Goal: Task Accomplishment & Management: Use online tool/utility

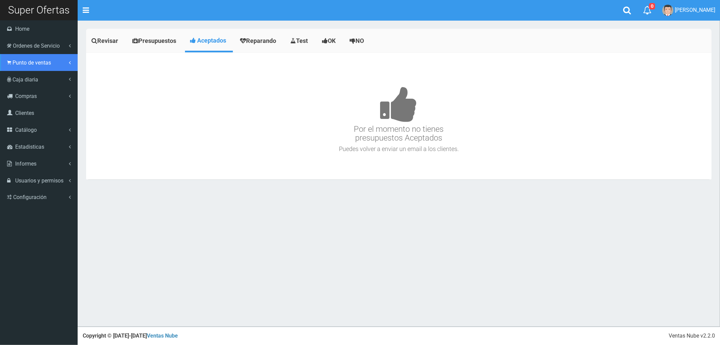
click at [28, 63] on span "Punto de ventas" at bounding box center [31, 62] width 38 height 6
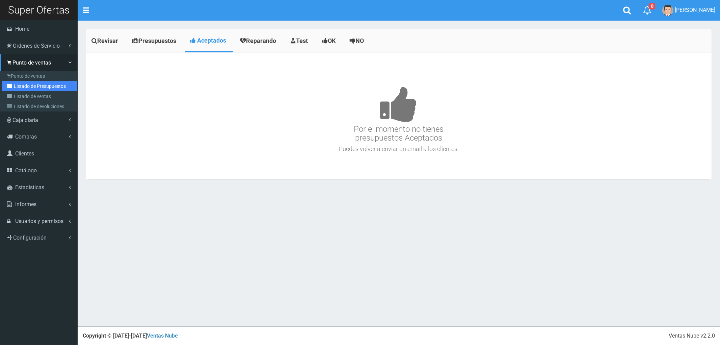
click at [28, 83] on link "Listado de Presupuestos" at bounding box center [39, 86] width 75 height 10
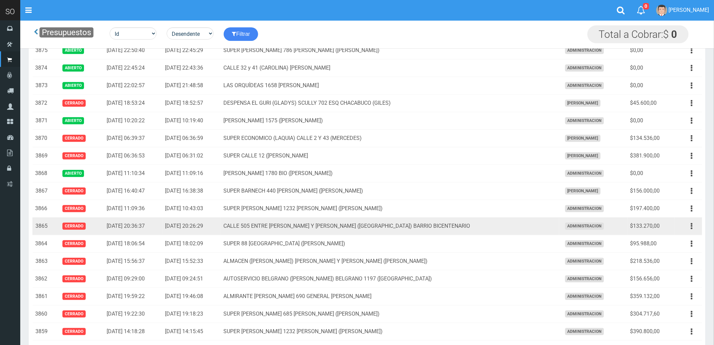
scroll to position [112, 0]
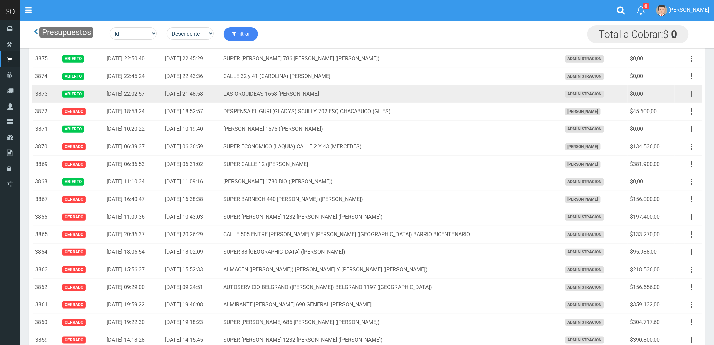
click at [690, 93] on button "button" at bounding box center [691, 94] width 15 height 12
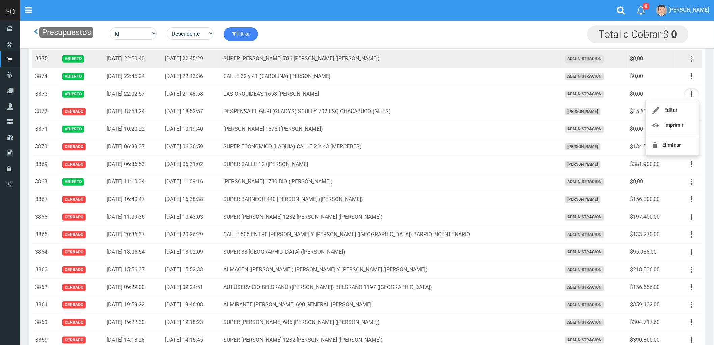
click at [691, 59] on icon "button" at bounding box center [692, 59] width 2 height 12
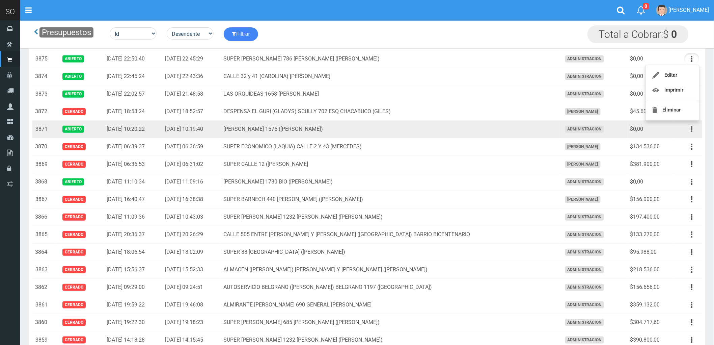
click at [690, 130] on button "button" at bounding box center [691, 129] width 15 height 12
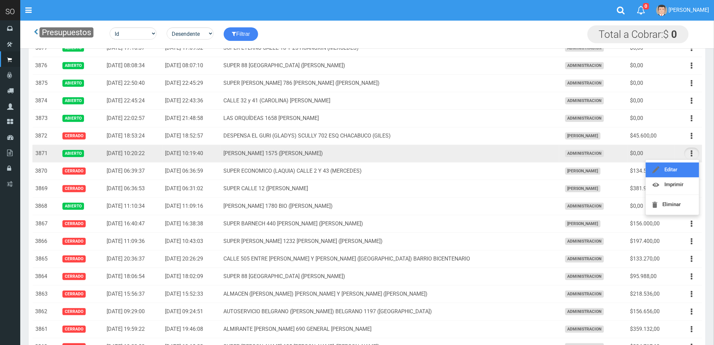
scroll to position [75, 0]
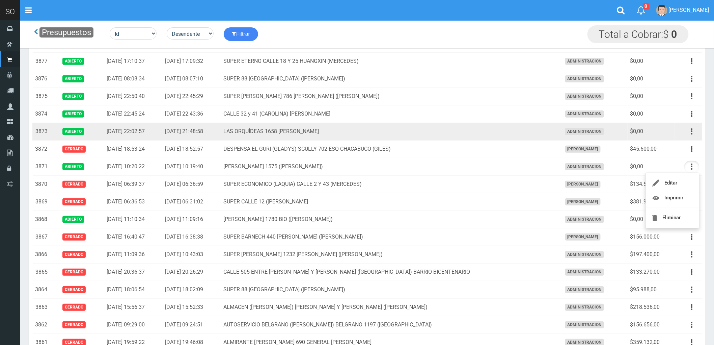
click at [461, 128] on td "LAS ORQUÍDEAS 1658 ESCOBAR" at bounding box center [390, 132] width 338 height 18
click at [692, 132] on icon "button" at bounding box center [692, 132] width 2 height 12
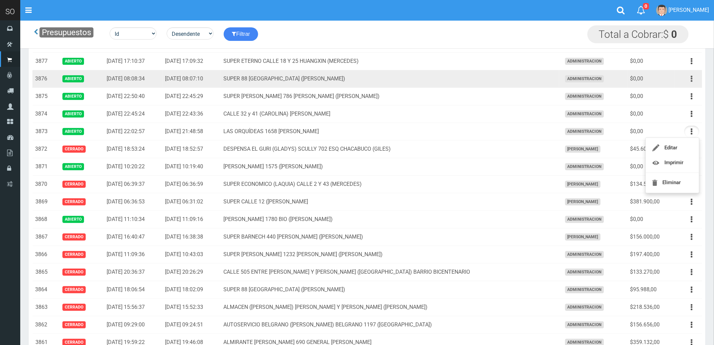
click at [690, 79] on button "button" at bounding box center [691, 79] width 15 height 12
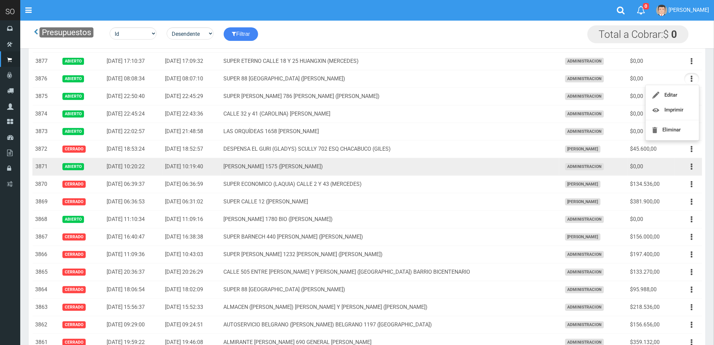
click at [410, 175] on td "LUCIANO REYES 1575 (CAMPANA)" at bounding box center [390, 167] width 338 height 18
click at [692, 165] on icon "button" at bounding box center [692, 167] width 2 height 12
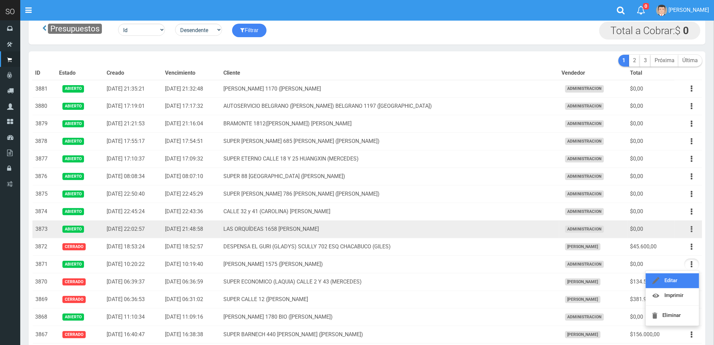
scroll to position [0, 0]
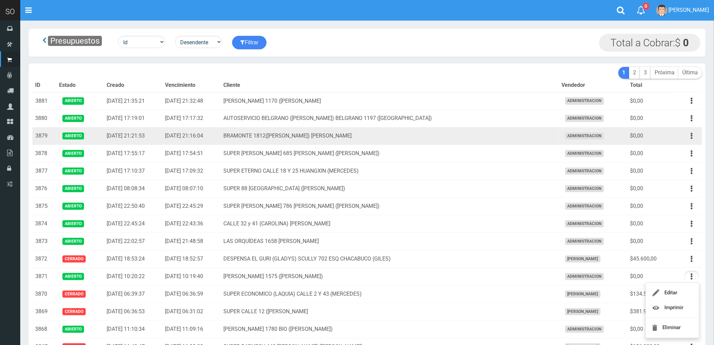
click at [436, 137] on td "BRAMONTE 1812(CELINA Y MARTIN) ESCOBAR" at bounding box center [390, 136] width 338 height 18
click at [690, 135] on button "button" at bounding box center [691, 136] width 15 height 12
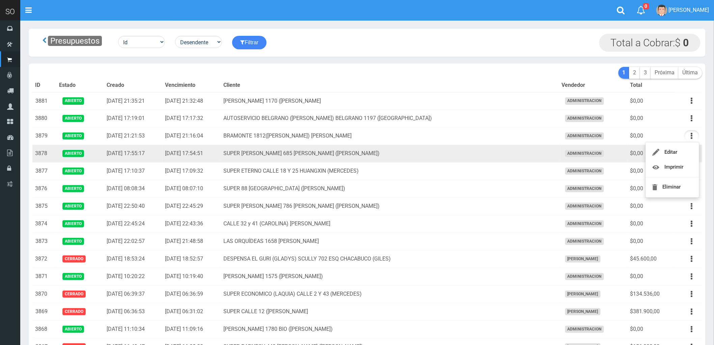
click at [453, 159] on td "SUPER VARELA 685 MIRIAM (CAMPANA)" at bounding box center [390, 154] width 338 height 18
click at [693, 155] on button "button" at bounding box center [691, 153] width 15 height 12
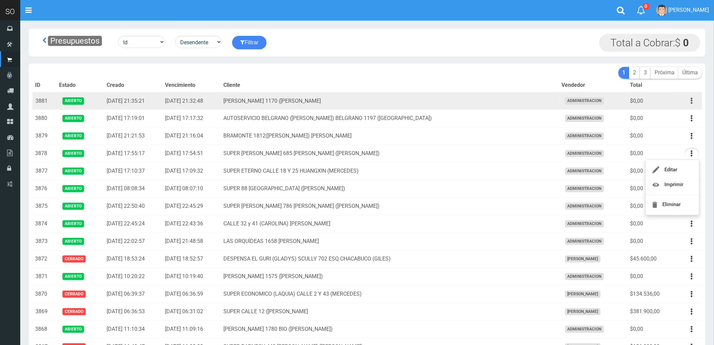
click at [692, 99] on icon "button" at bounding box center [692, 101] width 2 height 12
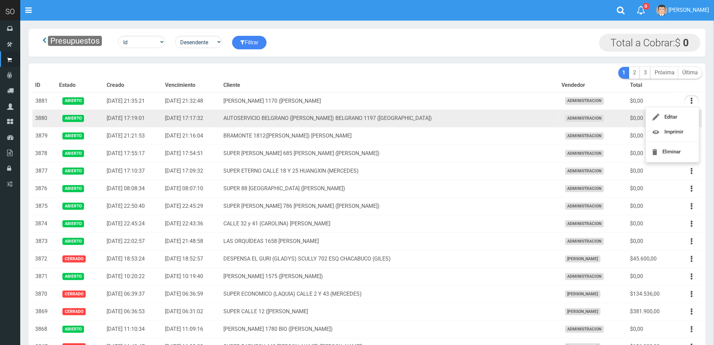
click at [469, 119] on td "AUTOSERVICIO BELGRANO (JULIAN) BELGRANO 1197 (LUJAN)" at bounding box center [390, 119] width 338 height 18
click at [689, 118] on button "button" at bounding box center [691, 118] width 15 height 12
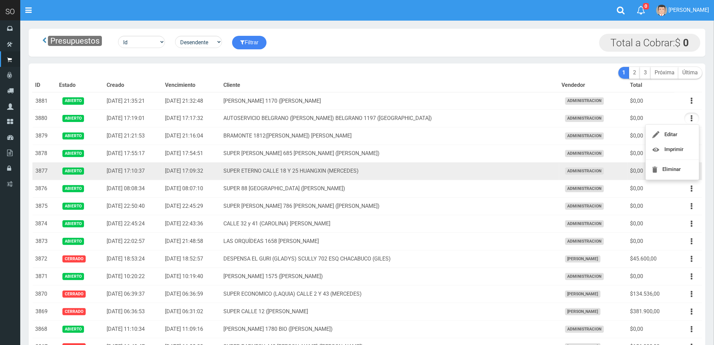
click at [473, 166] on td "SUPER ETERNO CALLE 18 Y 25 HUANGXIN (MERCEDES)" at bounding box center [390, 171] width 338 height 18
click at [692, 172] on icon "button" at bounding box center [692, 171] width 2 height 12
click at [463, 178] on td "SUPER ETERNO CALLE 18 Y 25 HUANGXIN (MERCEDES)" at bounding box center [390, 171] width 338 height 18
click at [690, 173] on button "button" at bounding box center [691, 171] width 15 height 12
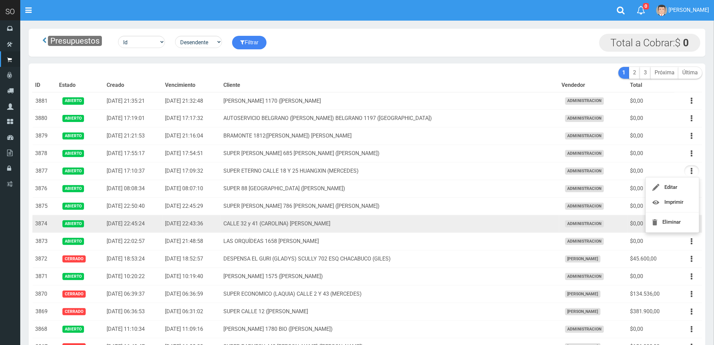
click at [527, 223] on td "CALLE 32 y 41 (CAROLINA) MERCEDES" at bounding box center [390, 224] width 338 height 18
click at [693, 224] on button "button" at bounding box center [691, 224] width 15 height 12
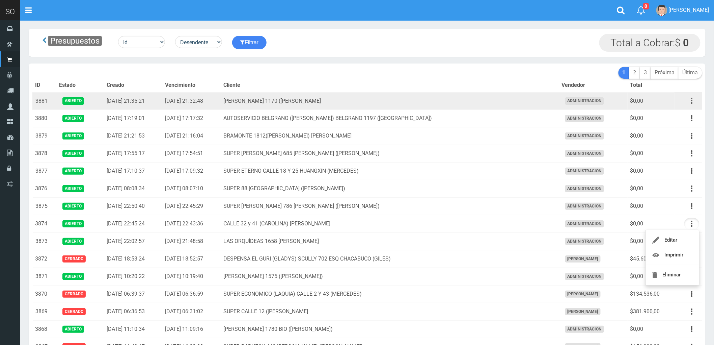
click at [690, 100] on button "button" at bounding box center [691, 101] width 15 height 12
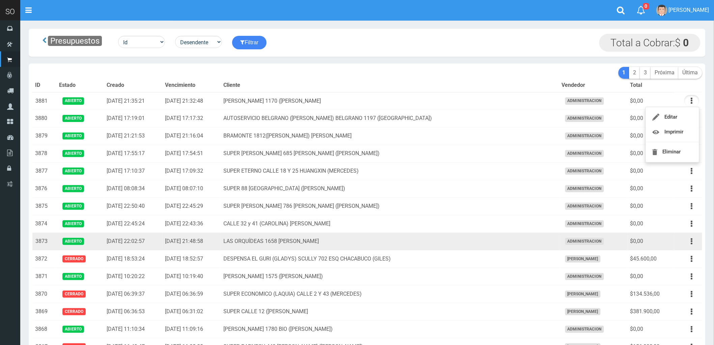
click at [463, 247] on td "LAS ORQUÍDEAS 1658 [PERSON_NAME]" at bounding box center [390, 241] width 338 height 18
click at [690, 244] on button "button" at bounding box center [691, 241] width 15 height 12
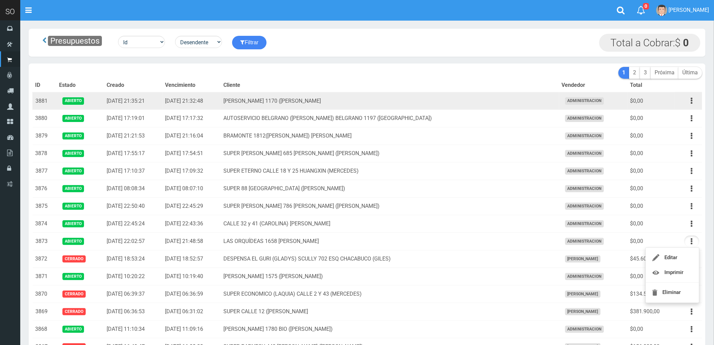
click at [664, 102] on td "$0,00" at bounding box center [651, 101] width 47 height 18
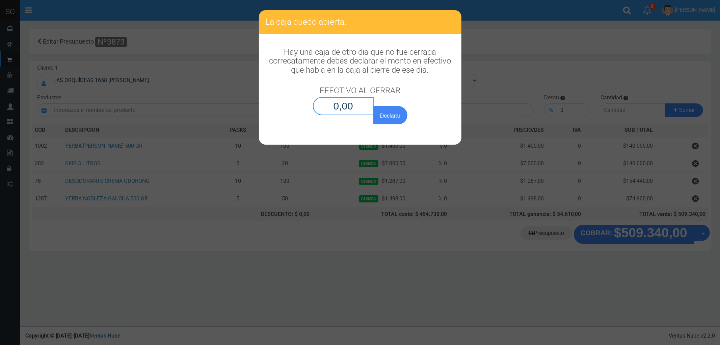
click at [339, 110] on input "0,00" at bounding box center [343, 106] width 61 height 18
type input "0,01"
click at [373, 106] on button "Declarar" at bounding box center [390, 115] width 34 height 18
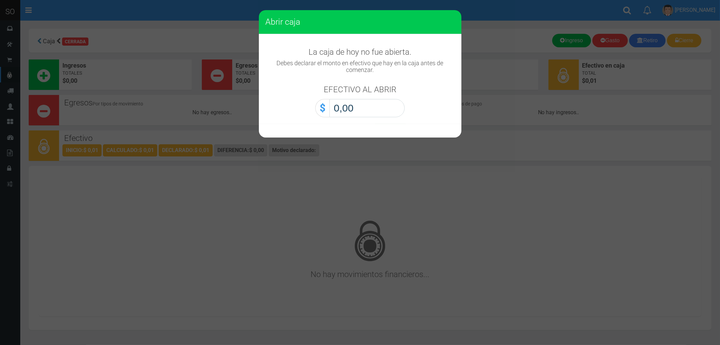
click at [349, 112] on input "0,00" at bounding box center [366, 108] width 75 height 18
type input "0,01"
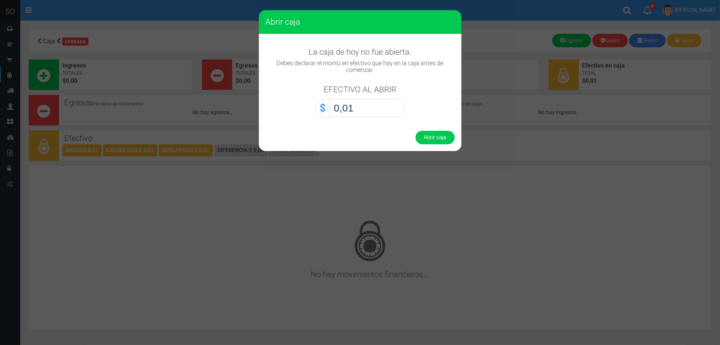
click at [415, 131] on button "Abrir caja" at bounding box center [434, 137] width 39 height 13
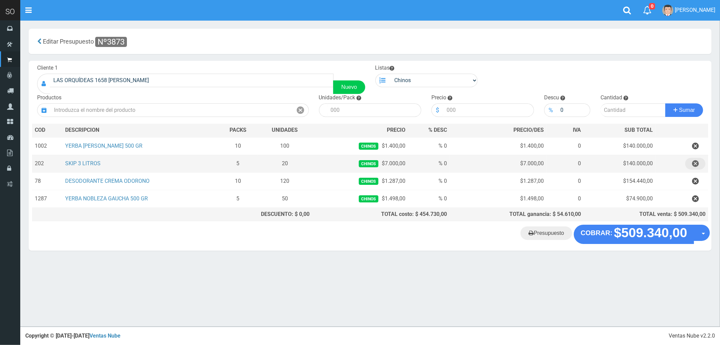
click at [694, 165] on icon "button" at bounding box center [695, 164] width 7 height 12
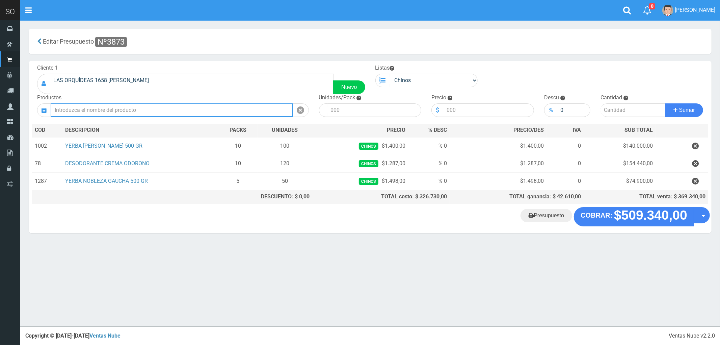
click at [107, 107] on input "text" at bounding box center [172, 109] width 242 height 13
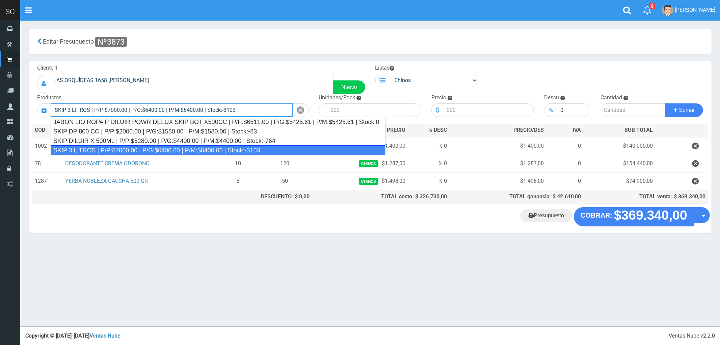
type input "SKIP 3 LITROS | P/P:$7000.00 | P/G:$6400.00 | P/M:$6400.00 | Stock:-3103"
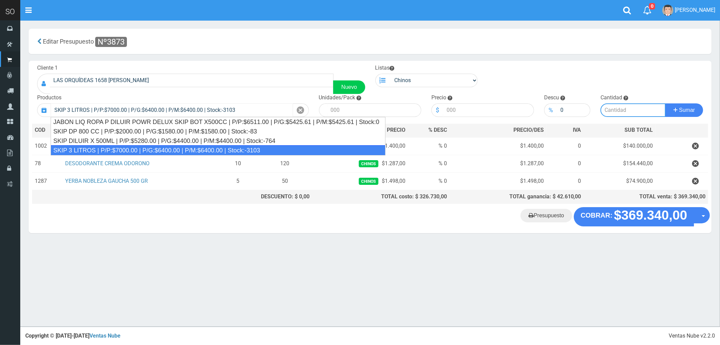
type input "4"
type input "7000.00"
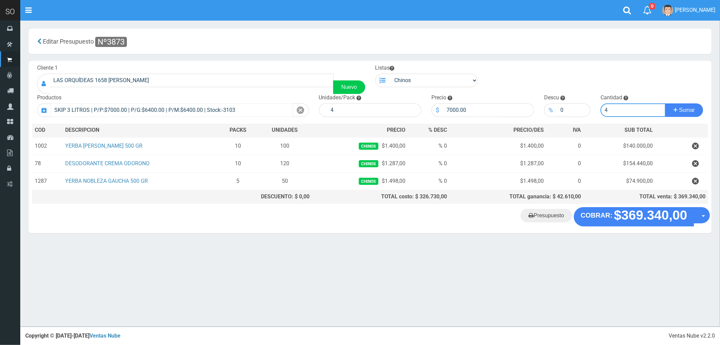
type input "4"
click at [665, 103] on button "Sumar" at bounding box center [684, 109] width 38 height 13
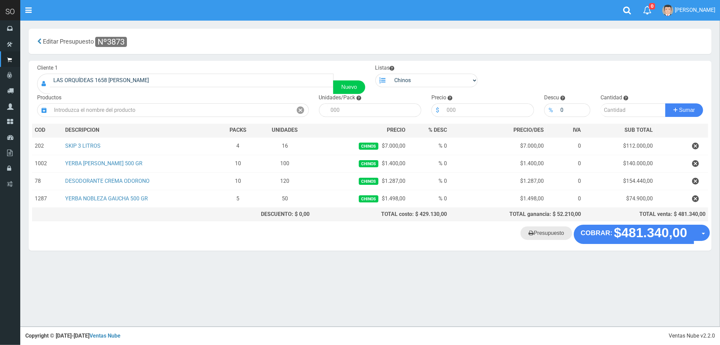
click at [554, 237] on link "Presupuesto" at bounding box center [546, 232] width 52 height 13
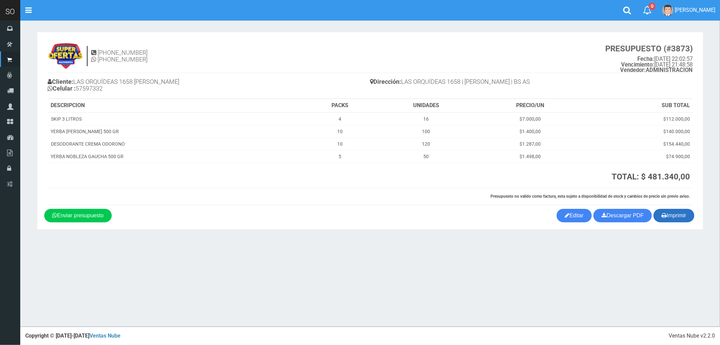
click at [673, 215] on button "Imprimir" at bounding box center [673, 215] width 41 height 13
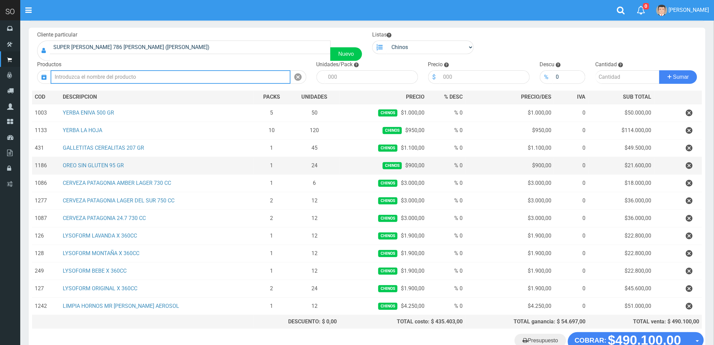
scroll to position [75, 0]
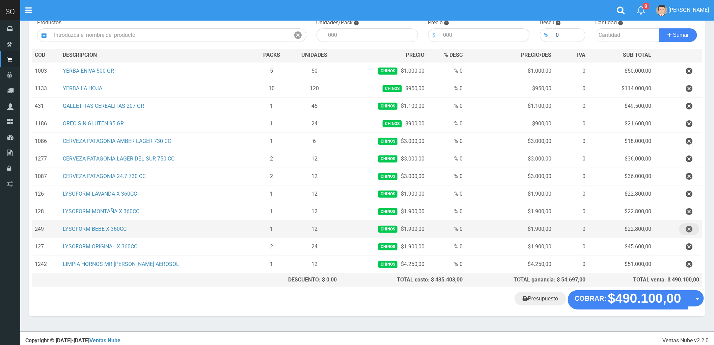
click at [688, 227] on icon "button" at bounding box center [689, 229] width 7 height 12
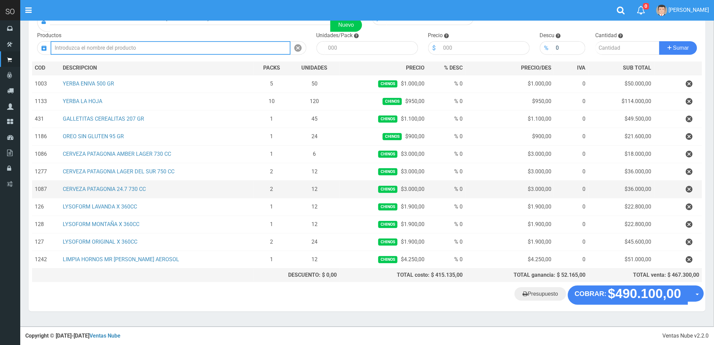
scroll to position [63, 0]
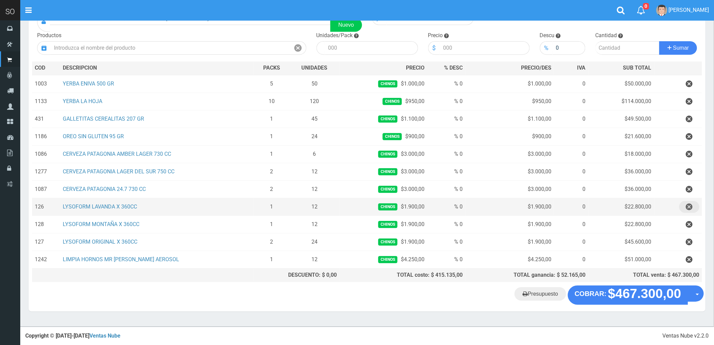
click at [690, 206] on icon "button" at bounding box center [689, 207] width 7 height 12
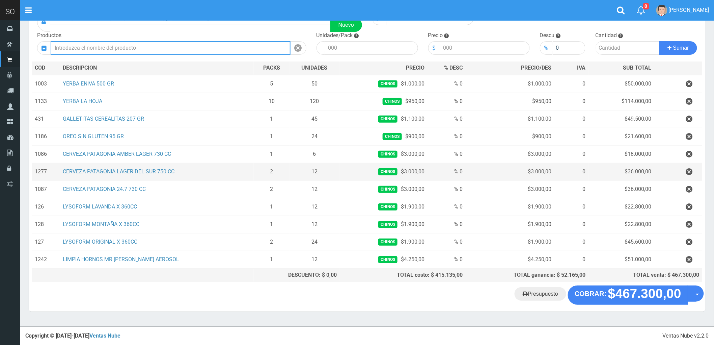
scroll to position [46, 0]
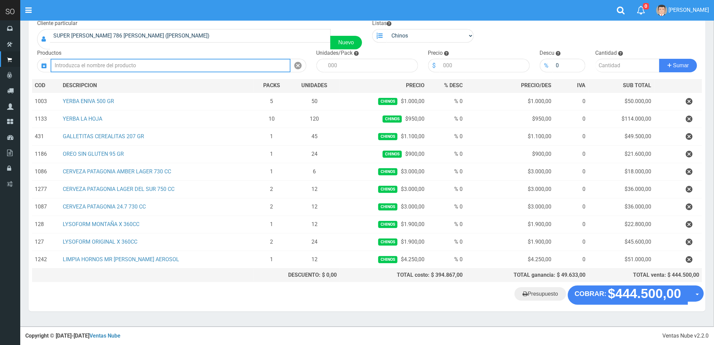
click at [124, 61] on input "text" at bounding box center [171, 65] width 240 height 13
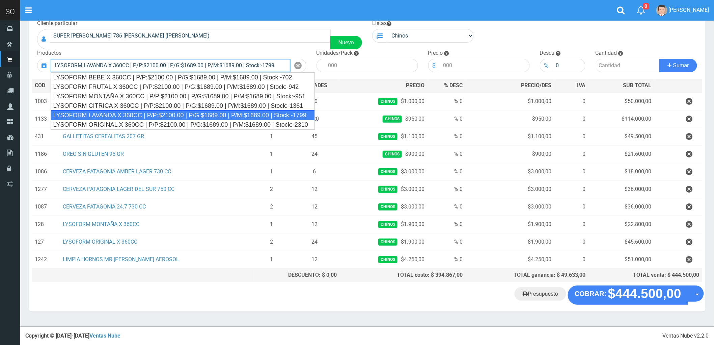
type input "LYSOFORM LAVANDA X 360CC | P/P:$2100.00 | P/G:$1689.00 | P/M:$1689.00 | Stock:-…"
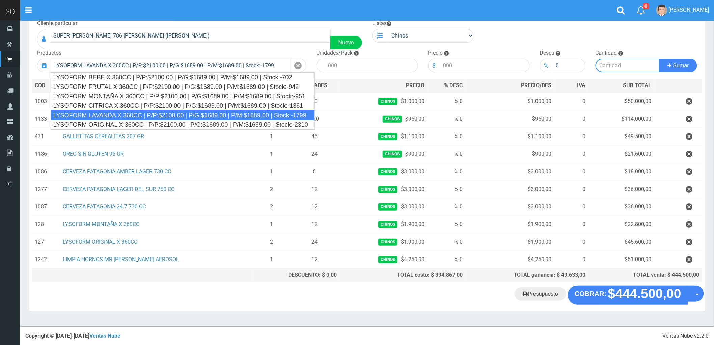
type input "12"
type input "2100.00"
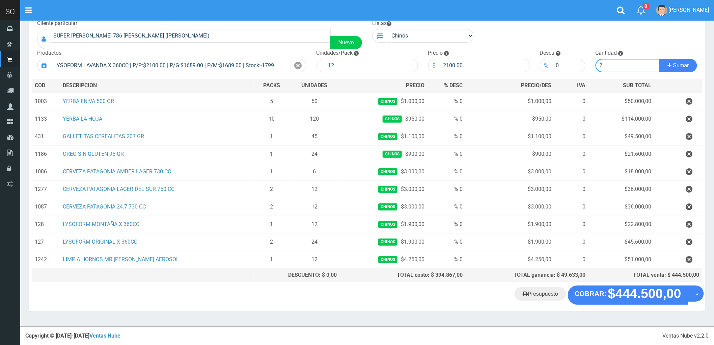
type input "2"
click at [659, 59] on button "Sumar" at bounding box center [678, 65] width 38 height 13
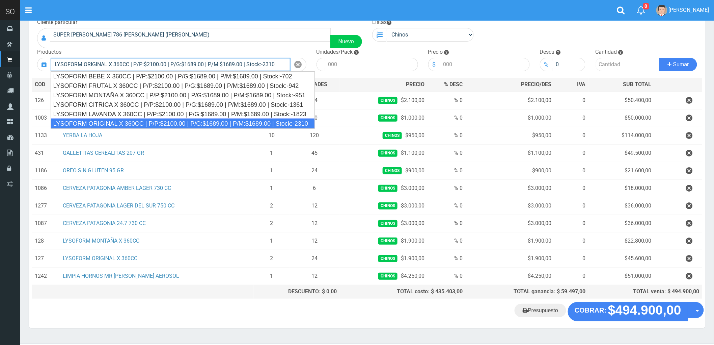
type input "LYSOFORM ORIGINAL X 360CC | P/P:$2100.00 | P/G:$1689.00 | P/M:$1689.00 | Stock:…"
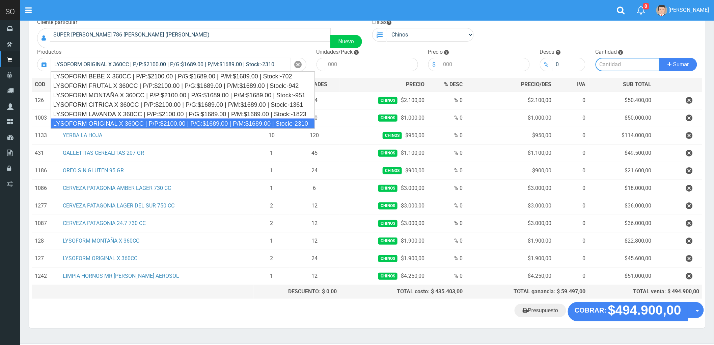
type input "12"
type input "2100.00"
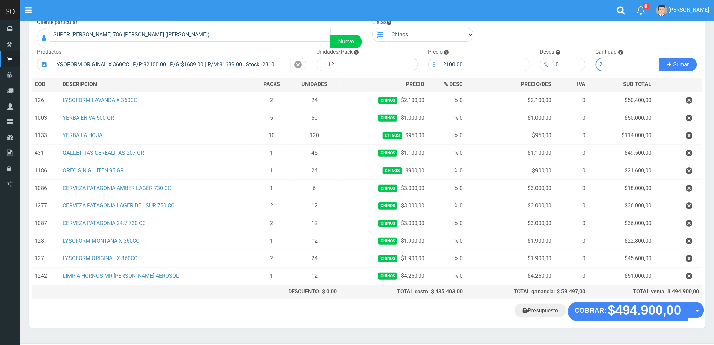
type input "2"
click at [659, 58] on button "Sumar" at bounding box center [678, 64] width 38 height 13
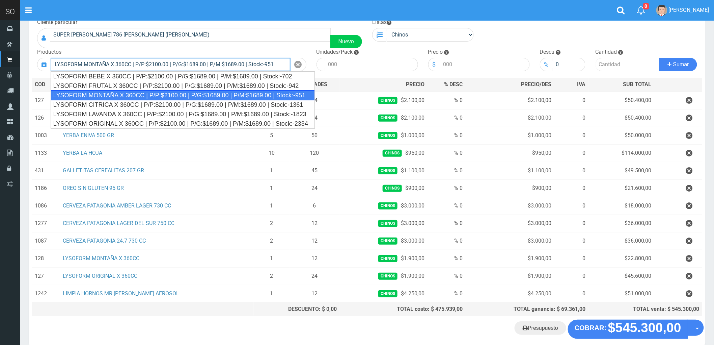
type input "LYSOFORM MONTAÑA X 360CC | P/P:$2100.00 | P/G:$1689.00 | P/M:$1689.00 | Stock:-…"
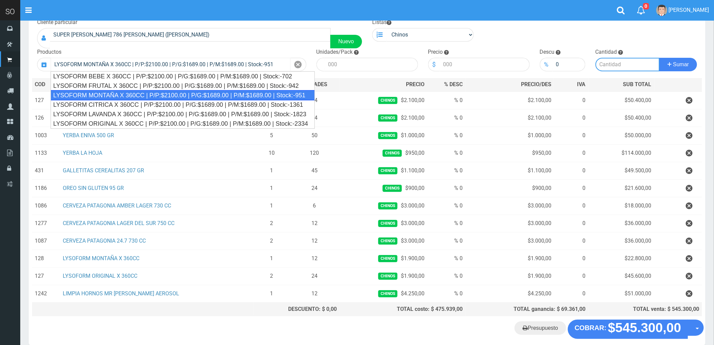
type input "12"
type input "2100.00"
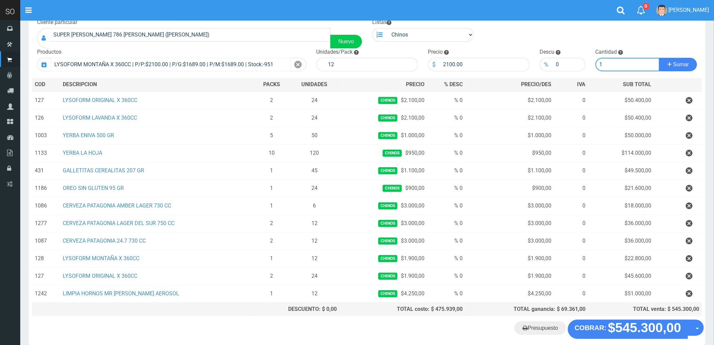
type input "1"
click at [659, 58] on button "Sumar" at bounding box center [678, 64] width 38 height 13
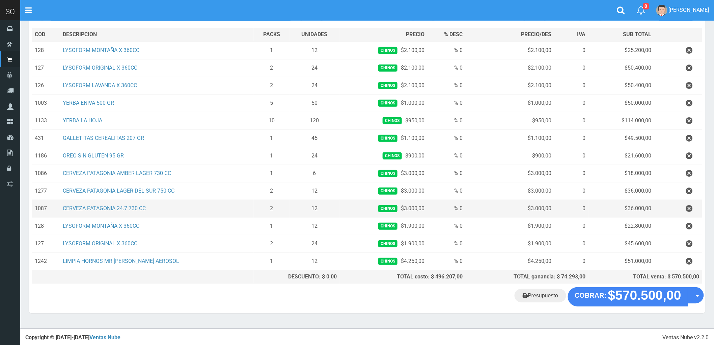
scroll to position [99, 0]
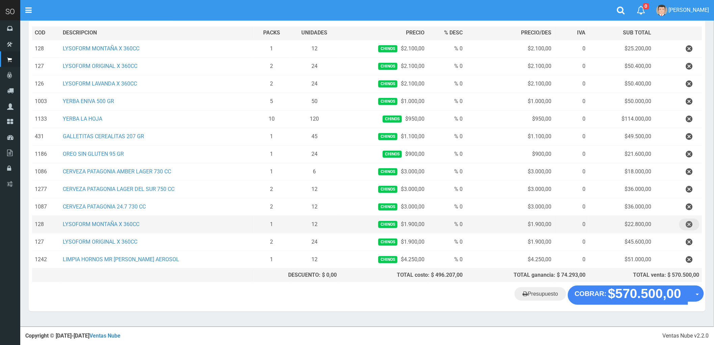
click at [688, 222] on icon "button" at bounding box center [689, 224] width 7 height 12
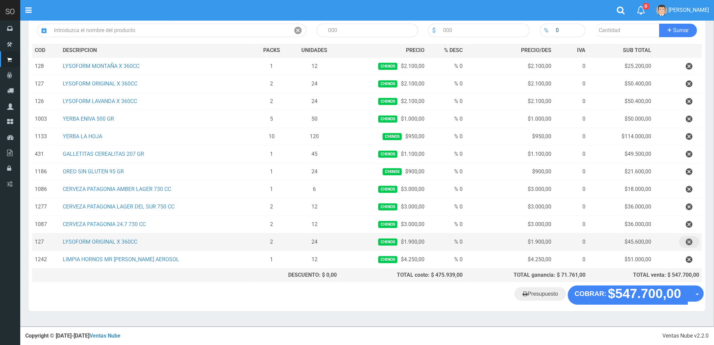
click at [689, 240] on icon "button" at bounding box center [689, 242] width 7 height 12
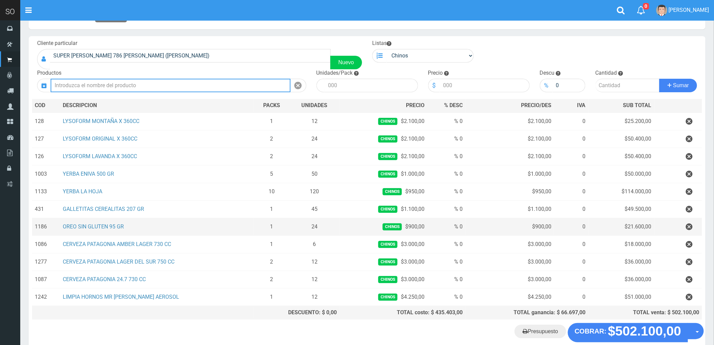
scroll to position [63, 0]
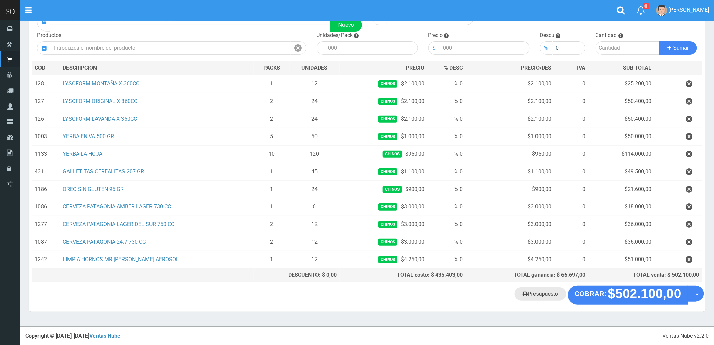
click at [539, 293] on link "Presupuesto" at bounding box center [541, 293] width 52 height 13
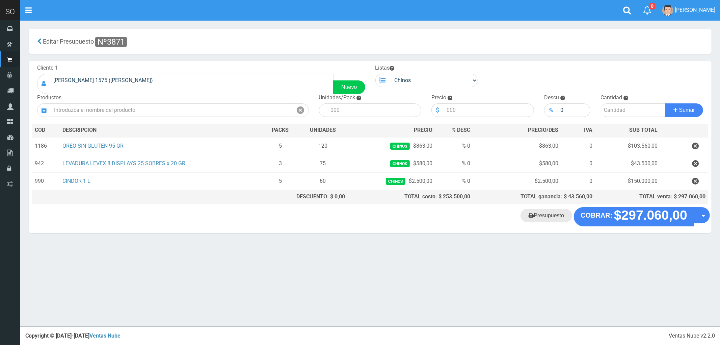
click at [537, 217] on link "Presupuesto" at bounding box center [546, 215] width 52 height 13
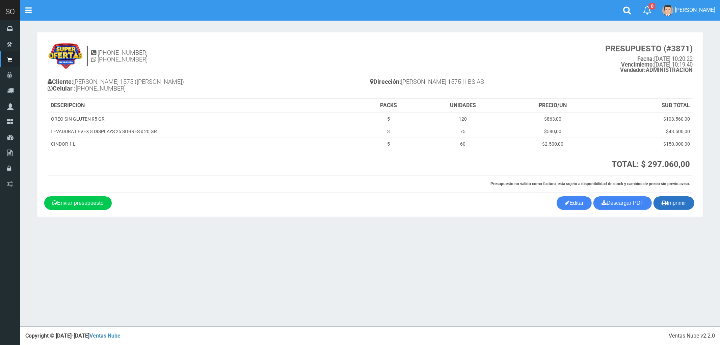
click at [676, 204] on button "Imprimir" at bounding box center [673, 202] width 41 height 13
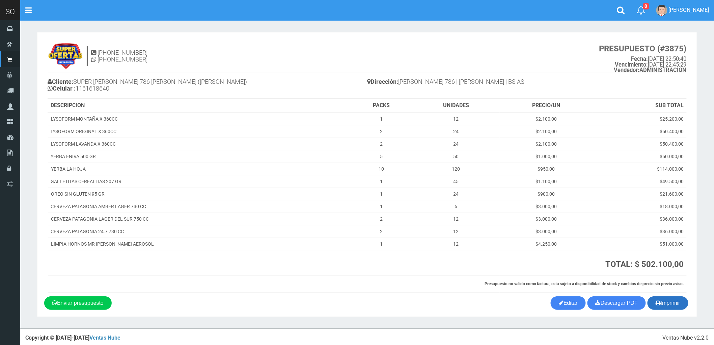
click at [675, 305] on button "Imprimir" at bounding box center [668, 302] width 41 height 13
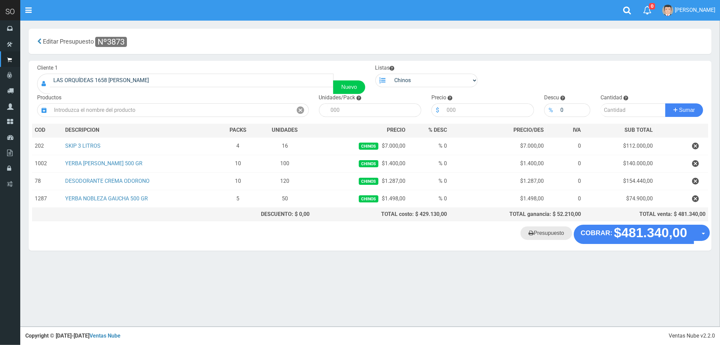
click at [548, 237] on link "Presupuesto" at bounding box center [546, 232] width 52 height 13
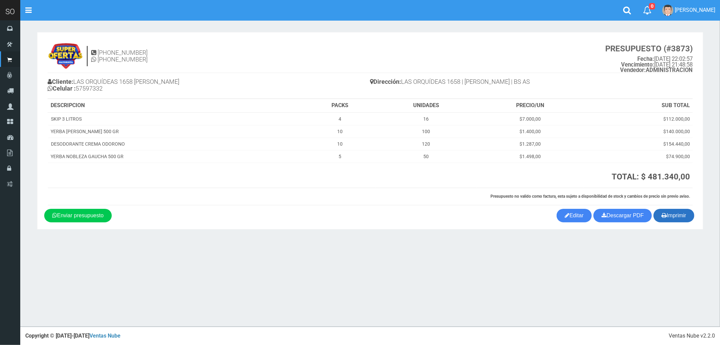
click at [677, 217] on button "Imprimir" at bounding box center [673, 215] width 41 height 13
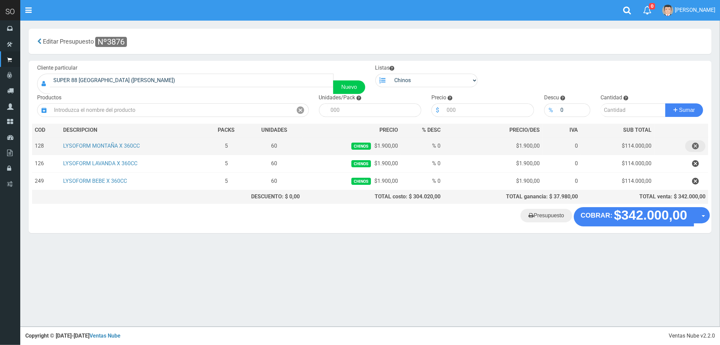
click at [695, 145] on icon "button" at bounding box center [695, 146] width 7 height 12
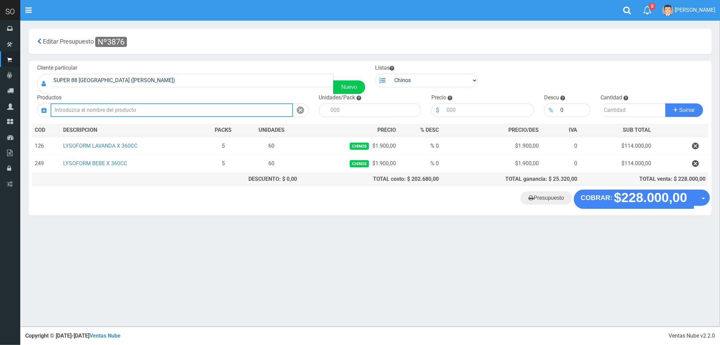
click at [107, 110] on input "text" at bounding box center [172, 109] width 242 height 13
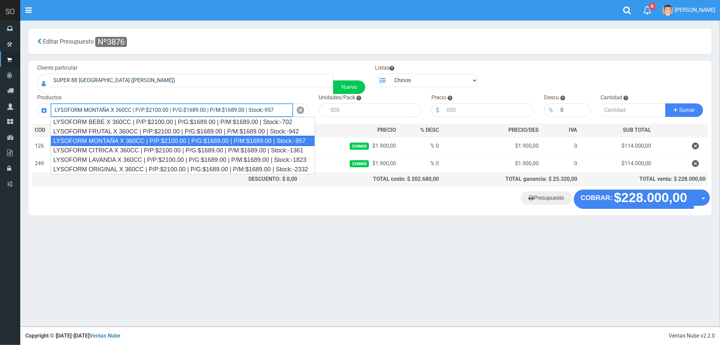
type input "LYSOFORM MONTAÑA X 360CC | P/P:$2100.00 | P/G:$1689.00 | P/M:$1689.00 | Stock:-…"
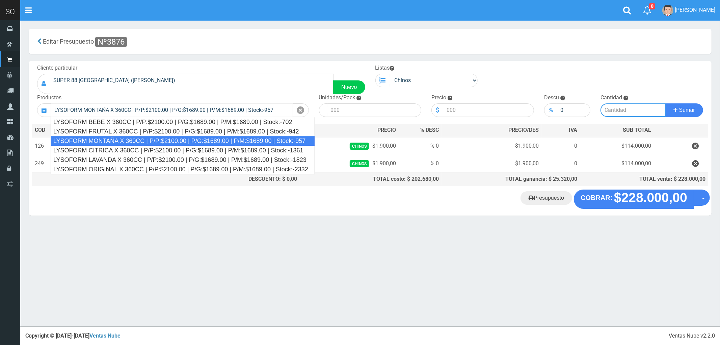
type input "12"
type input "2100.00"
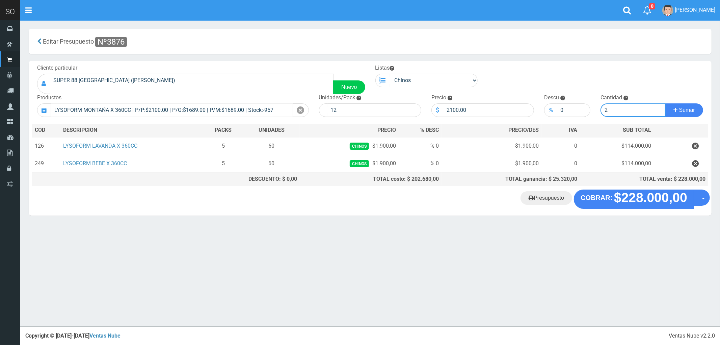
type input "2"
click at [665, 103] on button "Sumar" at bounding box center [684, 109] width 38 height 13
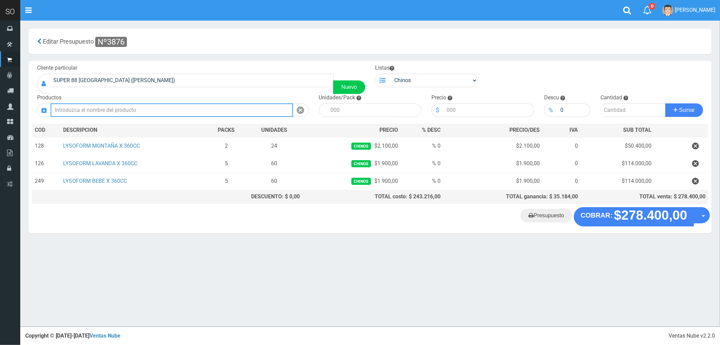
click at [112, 106] on input "text" at bounding box center [172, 109] width 242 height 13
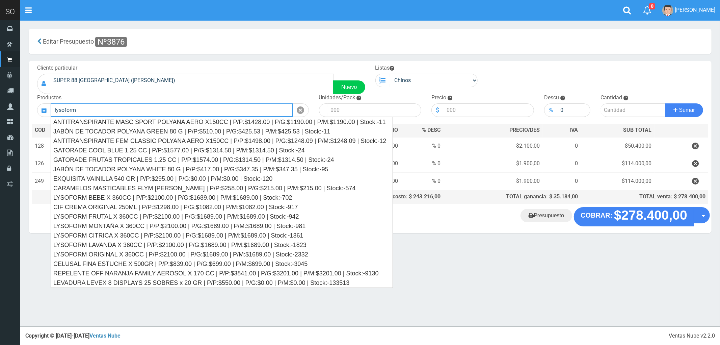
type input "lysoform"
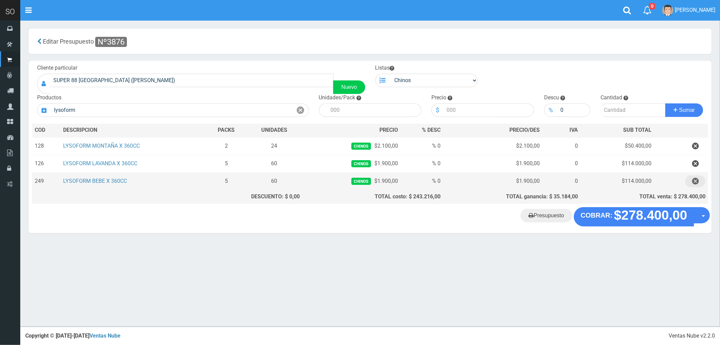
click at [696, 181] on icon "button" at bounding box center [695, 181] width 7 height 12
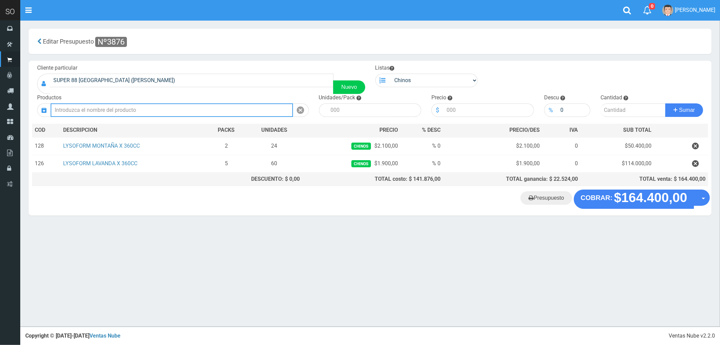
click at [107, 112] on input "text" at bounding box center [172, 109] width 242 height 13
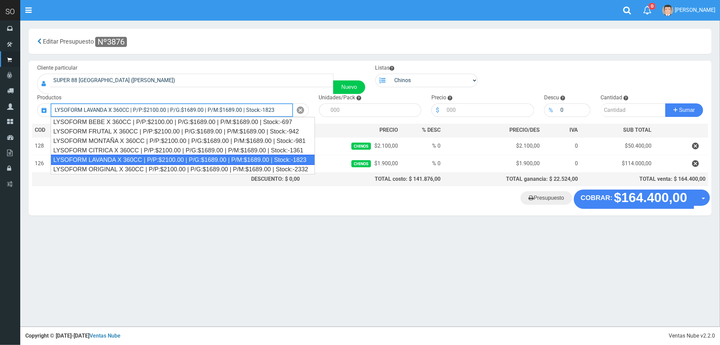
type input "LYSOFORM LAVANDA X 360CC | P/P:$2100.00 | P/G:$1689.00 | P/M:$1689.00 | Stock:-…"
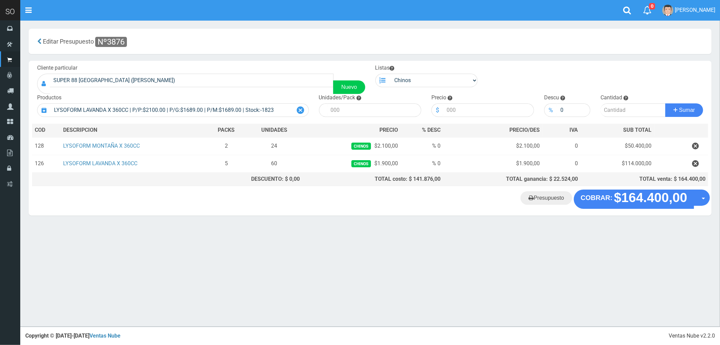
click at [300, 107] on icon at bounding box center [300, 110] width 7 height 10
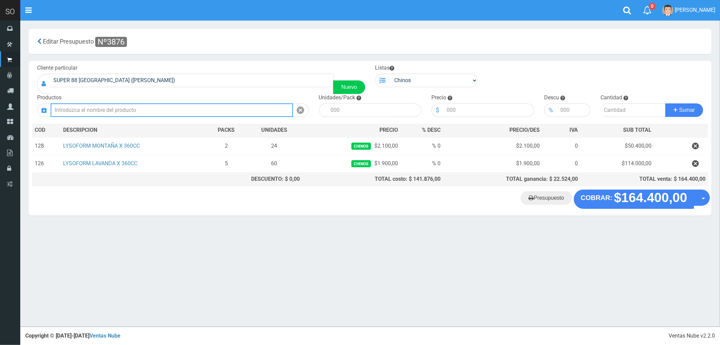
click at [178, 111] on input "text" at bounding box center [172, 109] width 242 height 13
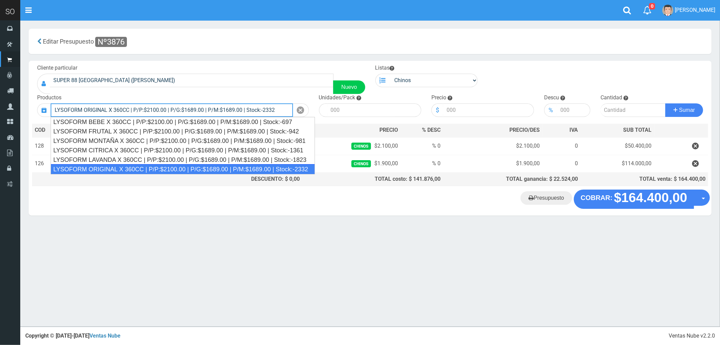
type input "LYSOFORM ORIGINAL X 360CC | P/P:$2100.00 | P/G:$1689.00 | P/M:$1689.00 | Stock:…"
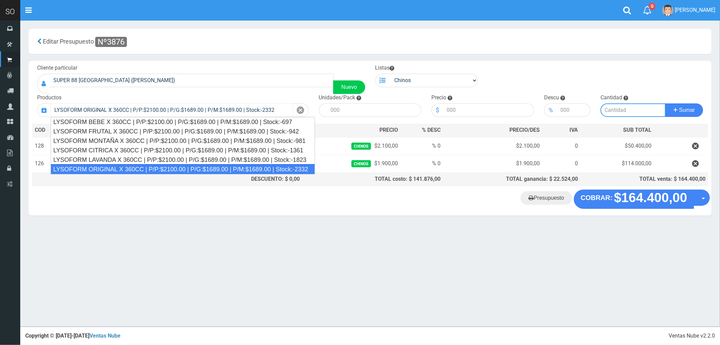
type input "12"
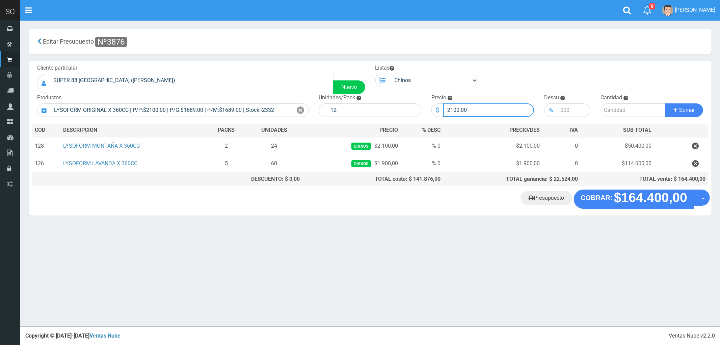
drag, startPoint x: 475, startPoint y: 112, endPoint x: 427, endPoint y: 107, distance: 48.1
click at [427, 107] on div "Precio $ 2100.00" at bounding box center [482, 105] width 113 height 23
type input "1900"
click at [615, 110] on input "number" at bounding box center [632, 109] width 65 height 13
type input "5"
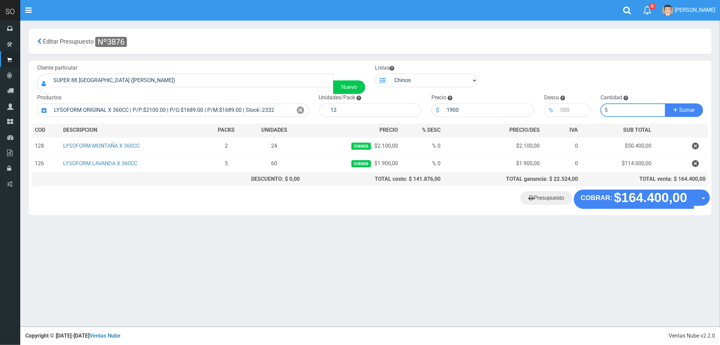
click at [665, 103] on button "Sumar" at bounding box center [684, 109] width 38 height 13
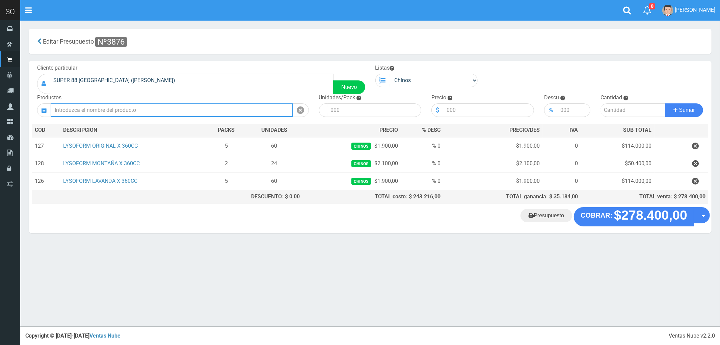
click at [112, 110] on input "text" at bounding box center [172, 109] width 242 height 13
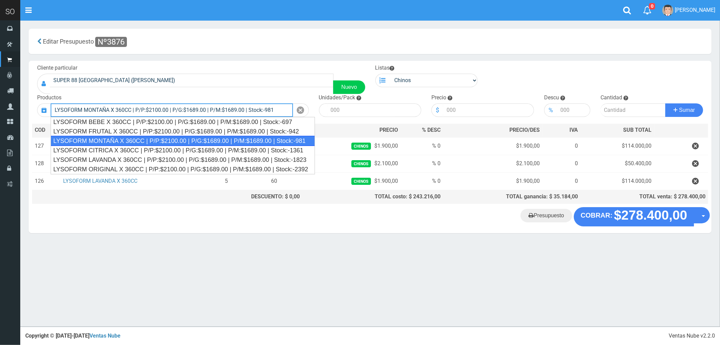
type input "LYSOFORM MONTAÑA X 360CC | P/P:$2100.00 | P/G:$1689.00 | P/M:$1689.00 | Stock:-…"
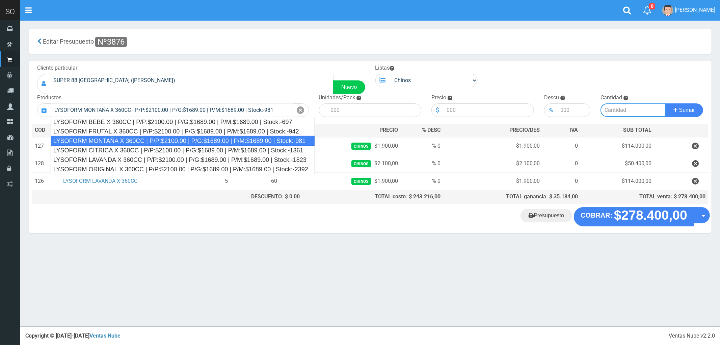
type input "12"
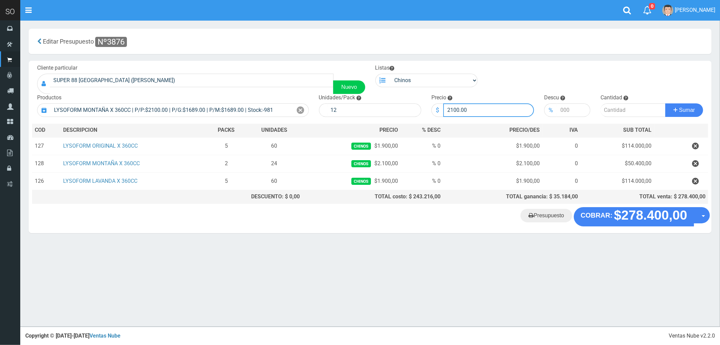
click at [456, 106] on input "2100.00" at bounding box center [488, 109] width 91 height 13
type input "1900"
click at [608, 109] on input "number" at bounding box center [632, 109] width 65 height 13
type input "2"
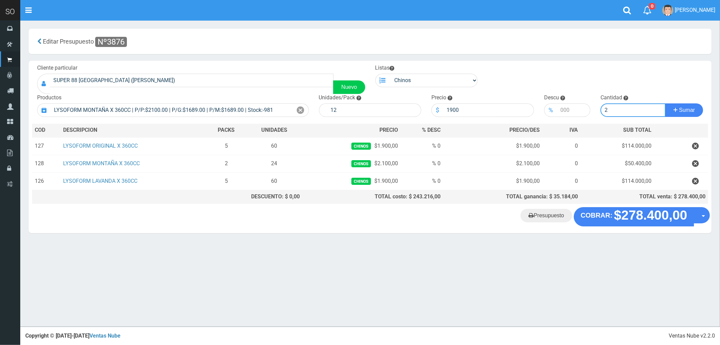
click at [665, 103] on button "Sumar" at bounding box center [684, 109] width 38 height 13
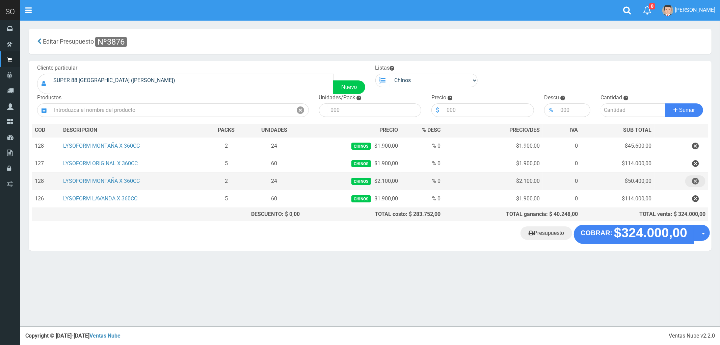
click at [696, 183] on icon "button" at bounding box center [695, 181] width 7 height 12
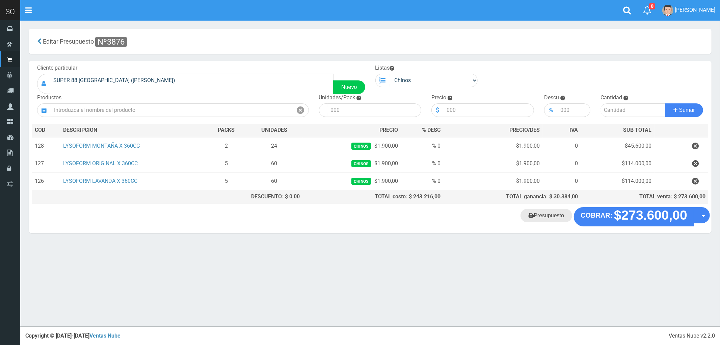
click at [545, 215] on link "Presupuesto" at bounding box center [546, 215] width 52 height 13
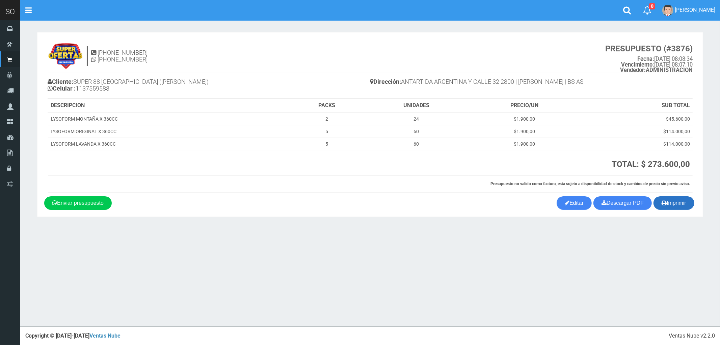
click at [677, 203] on button "Imprimir" at bounding box center [673, 202] width 41 height 13
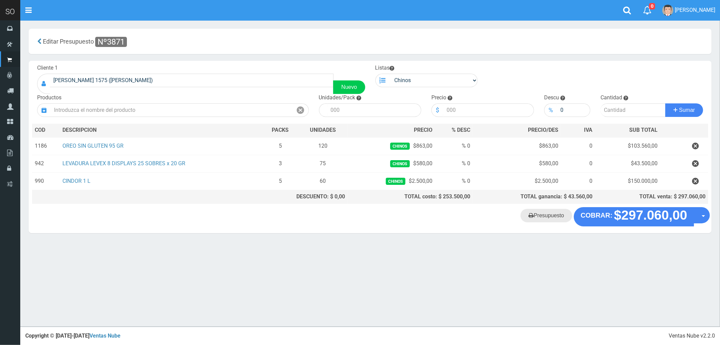
click at [556, 218] on link "Presupuesto" at bounding box center [546, 215] width 52 height 13
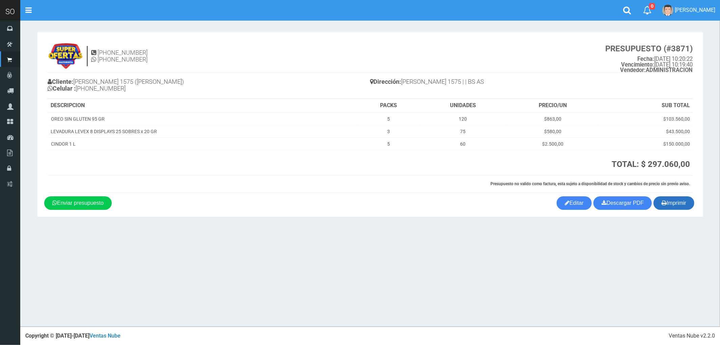
click at [676, 205] on button "Imprimir" at bounding box center [673, 202] width 41 height 13
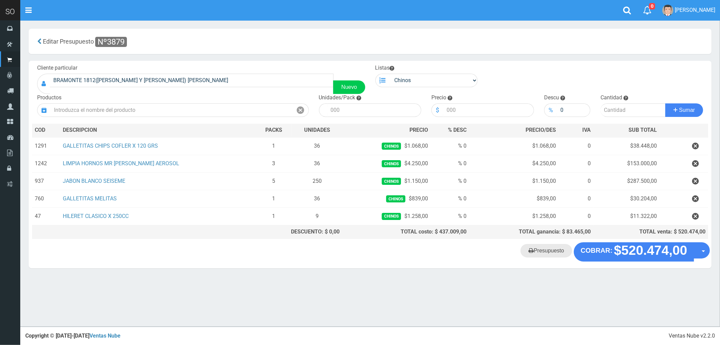
click at [542, 251] on link "Presupuesto" at bounding box center [546, 250] width 52 height 13
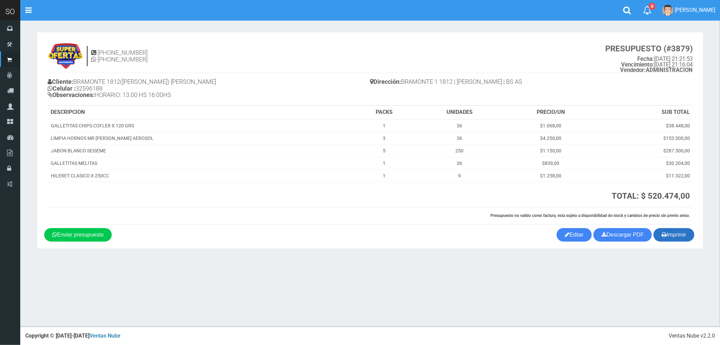
click at [673, 234] on button "Imprimir" at bounding box center [673, 234] width 41 height 13
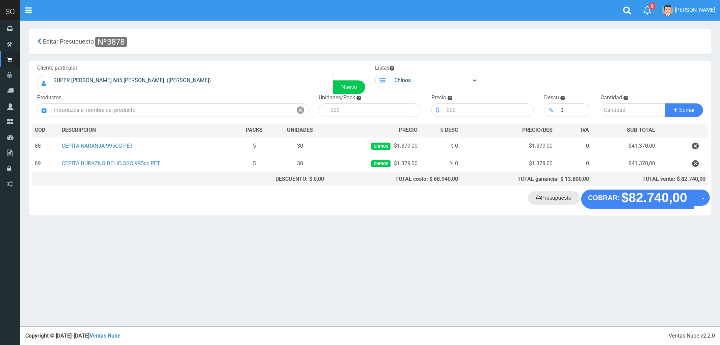
click at [558, 201] on link "Presupuesto" at bounding box center [554, 197] width 52 height 13
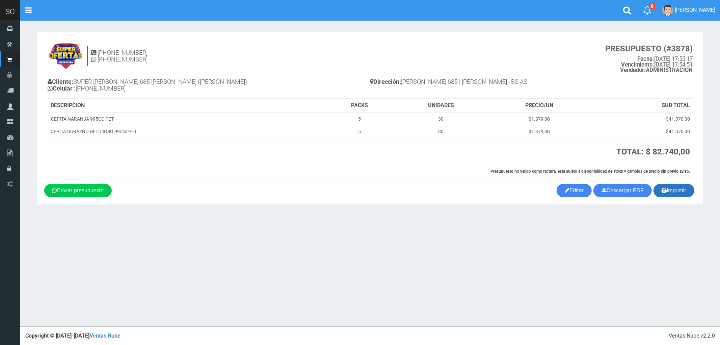
click at [675, 191] on button "Imprimir" at bounding box center [673, 190] width 41 height 13
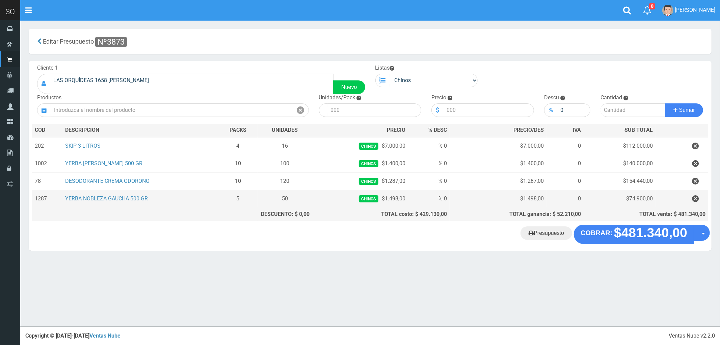
click at [179, 198] on td "YERBA NOBLEZA GAUCHA 500 GR" at bounding box center [140, 199] width 156 height 18
